Goal: Browse casually: Explore the website without a specific task or goal

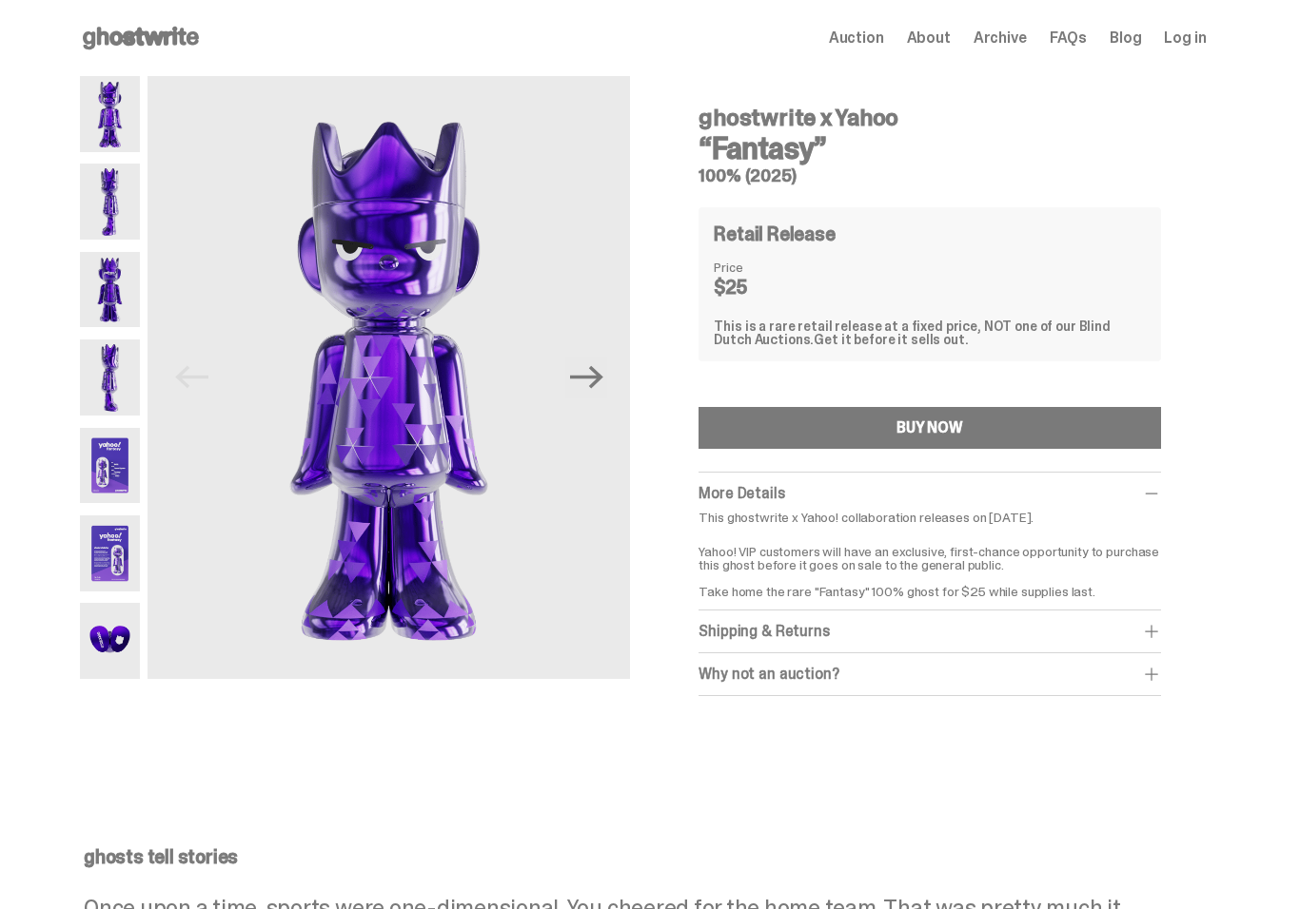
click at [607, 380] on button "Next" at bounding box center [586, 378] width 42 height 42
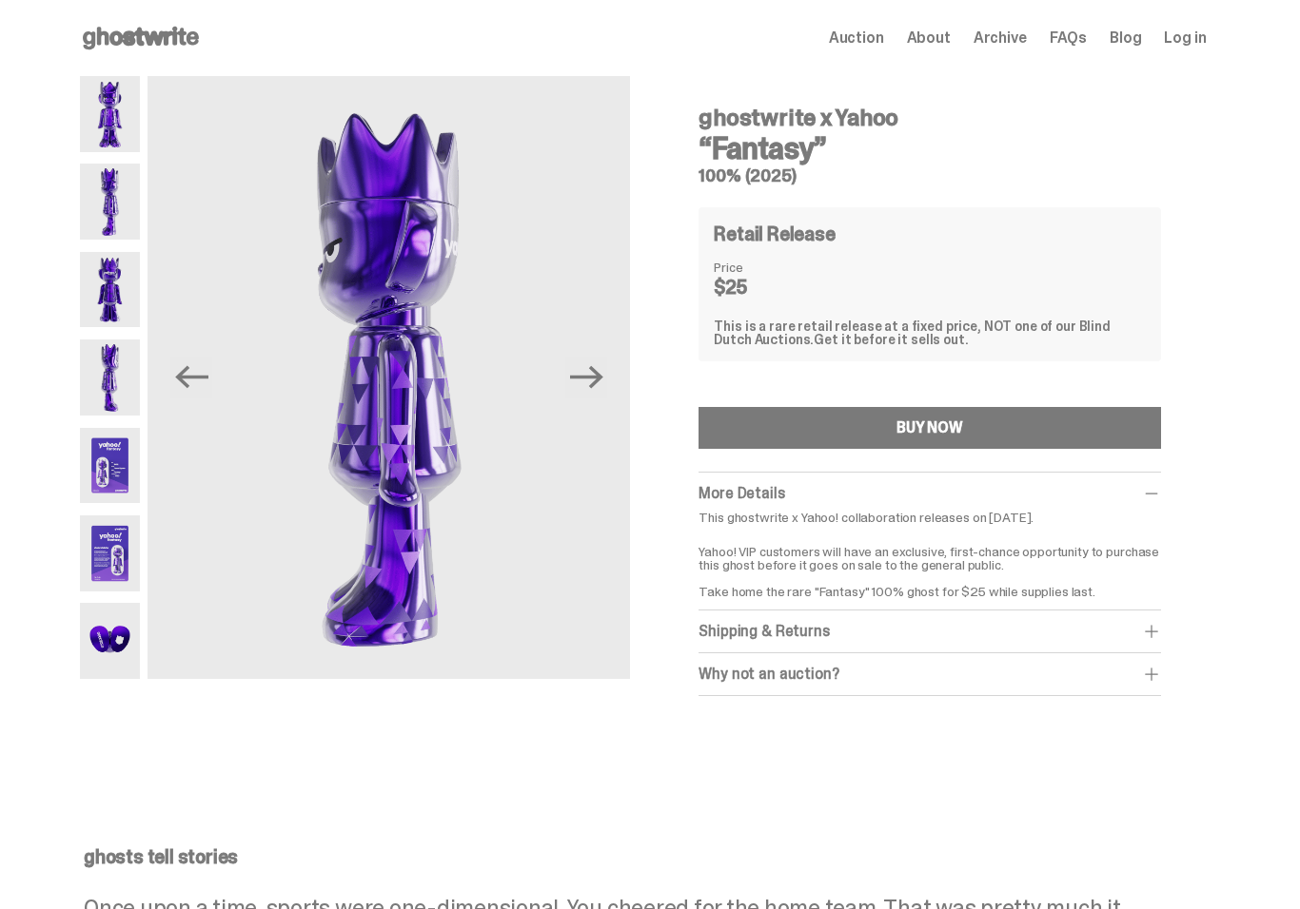
click at [616, 362] on img at bounding box center [388, 377] width 482 height 603
click at [603, 376] on icon "Next" at bounding box center [586, 377] width 33 height 23
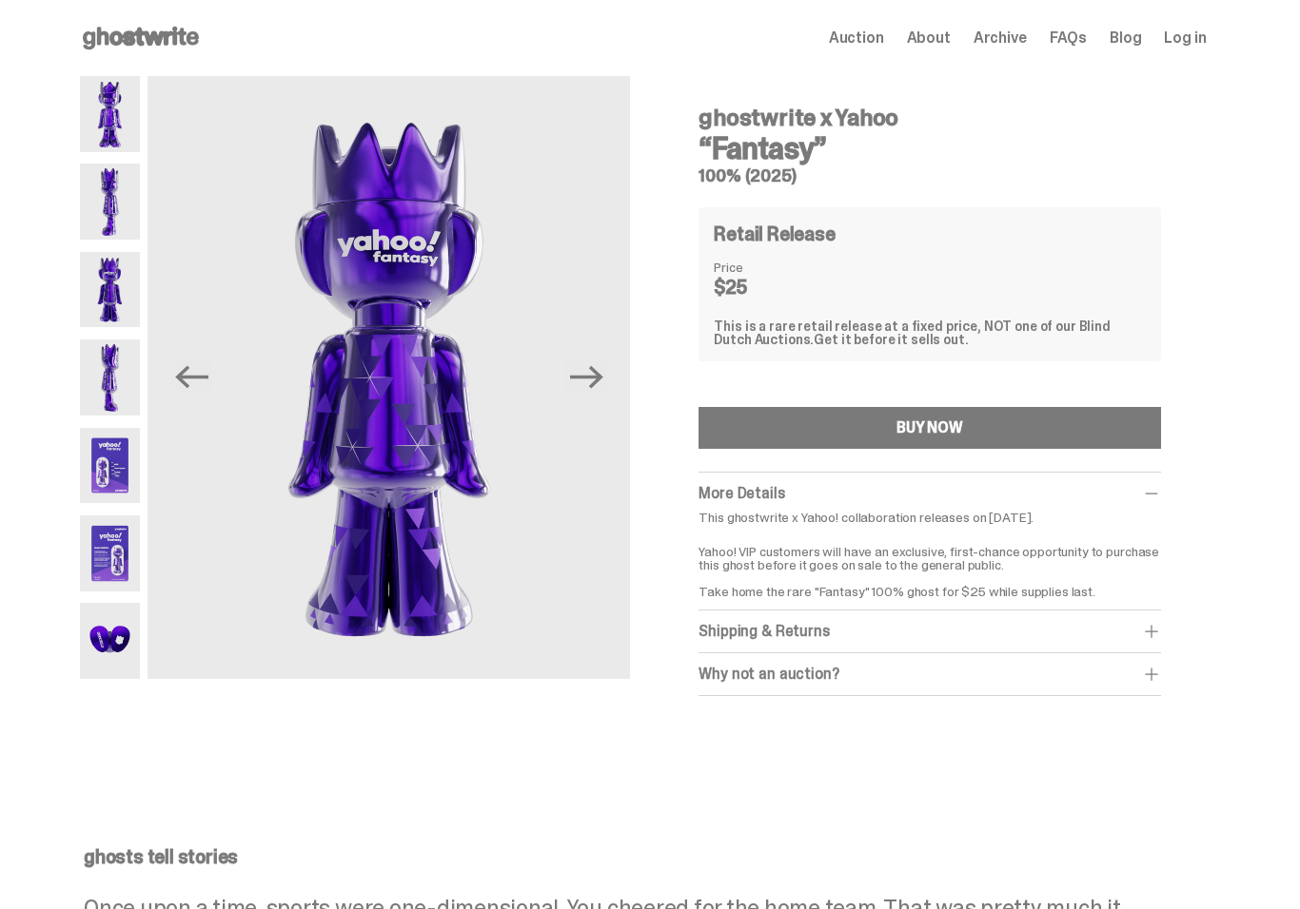
click at [603, 369] on icon "Next" at bounding box center [586, 377] width 33 height 33
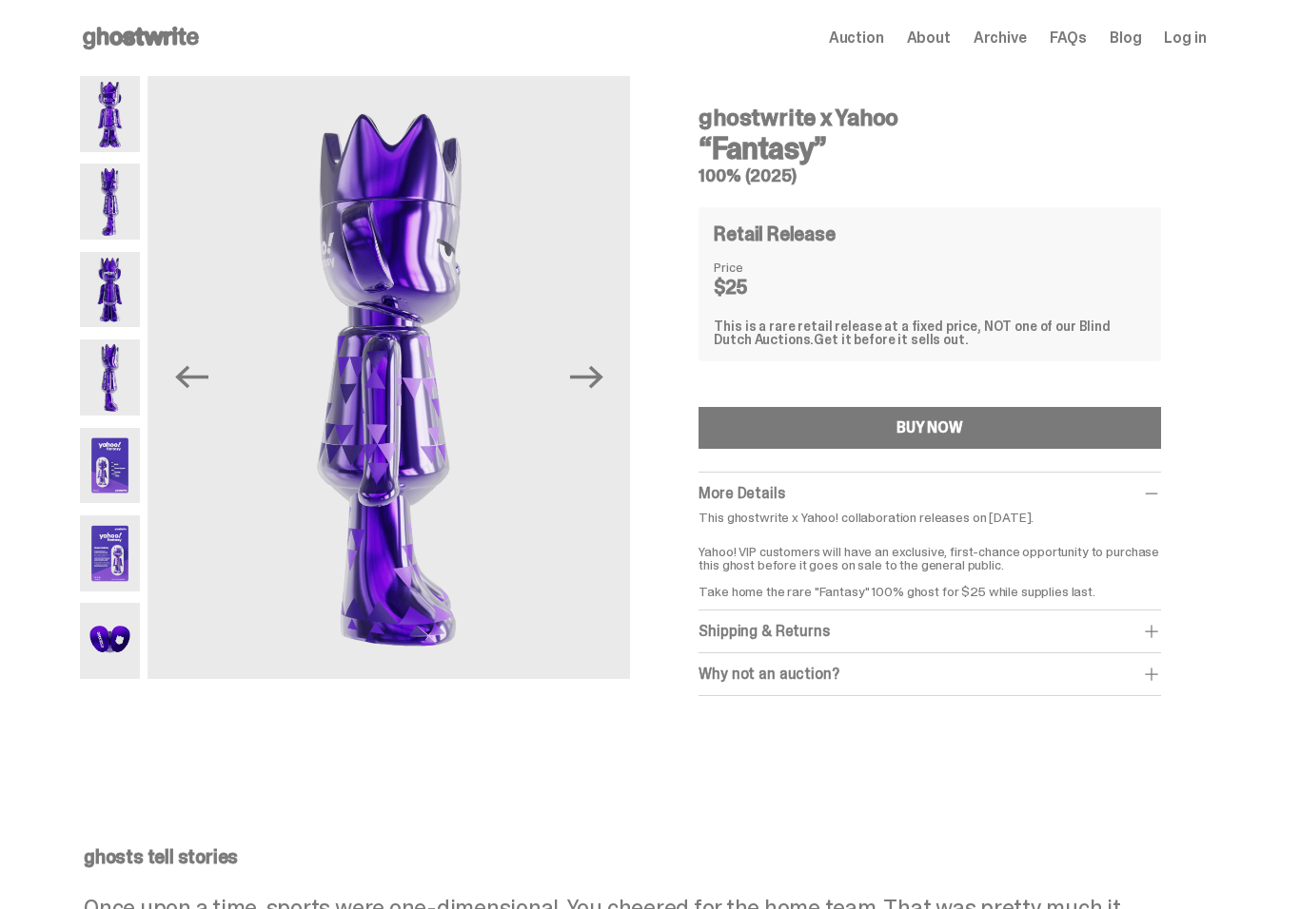
click at [600, 368] on icon "Next" at bounding box center [586, 377] width 33 height 33
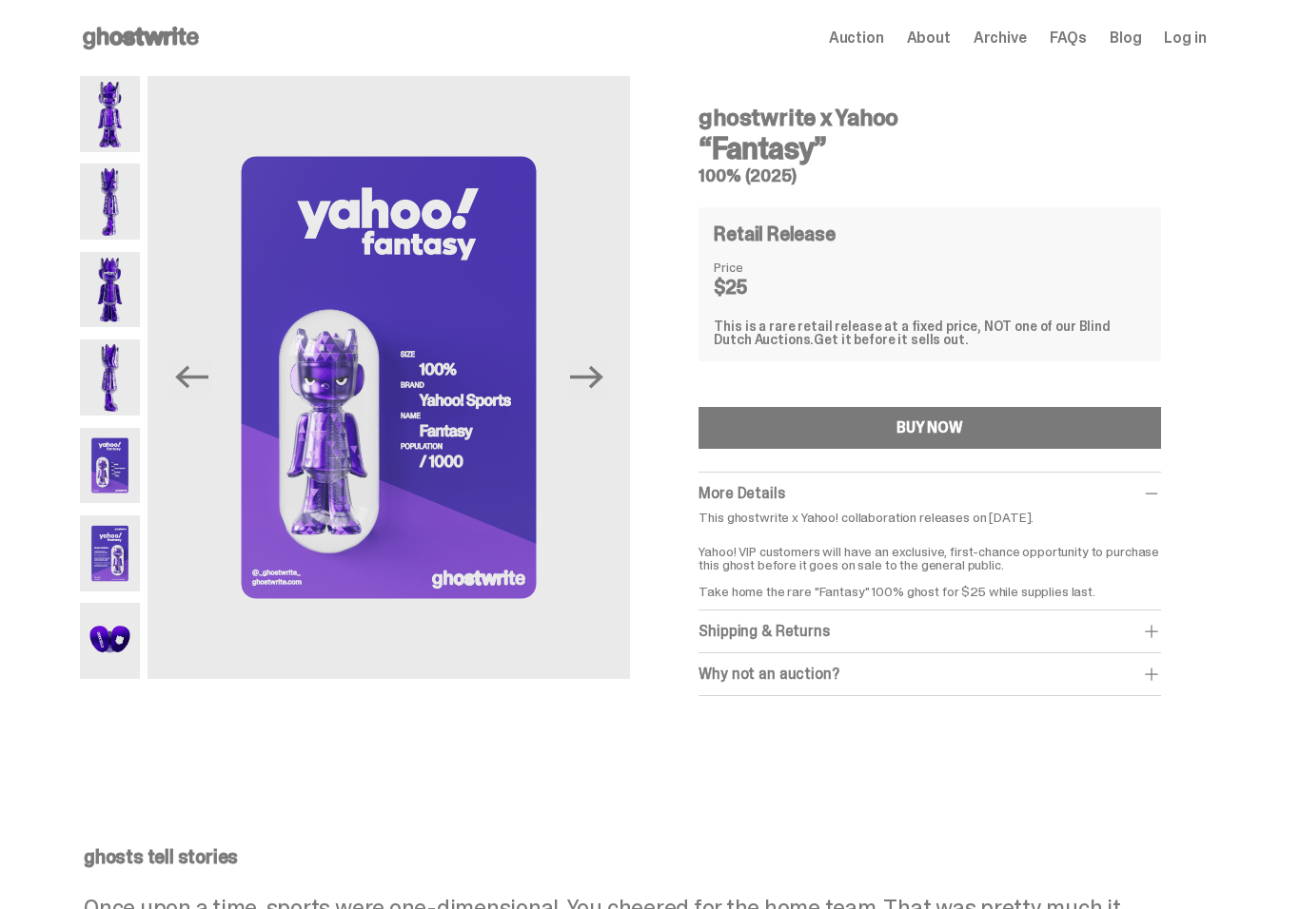
click at [603, 366] on icon "Next" at bounding box center [586, 377] width 33 height 33
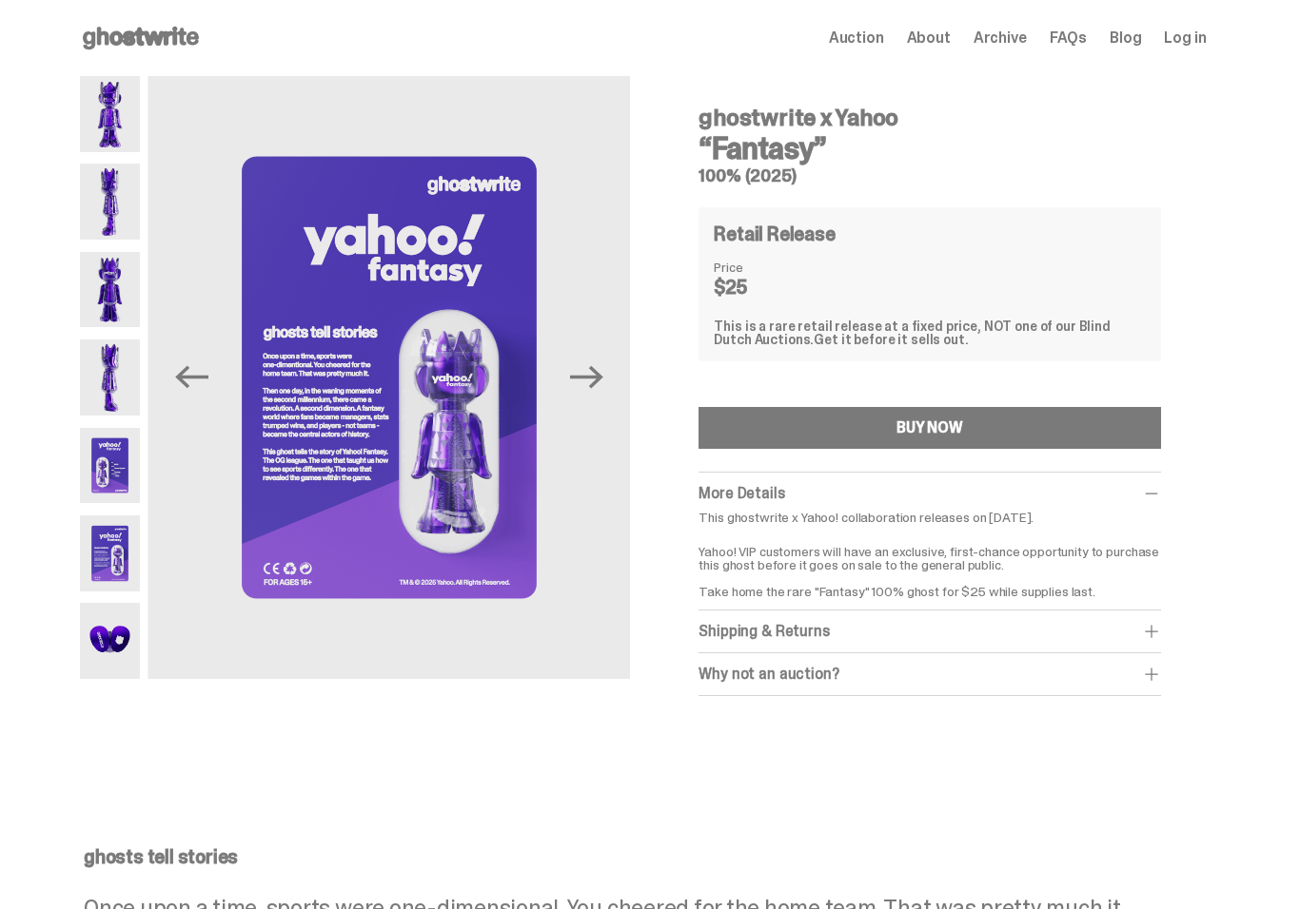
click at [458, 382] on img at bounding box center [389, 377] width 482 height 603
